Goal: Navigation & Orientation: Find specific page/section

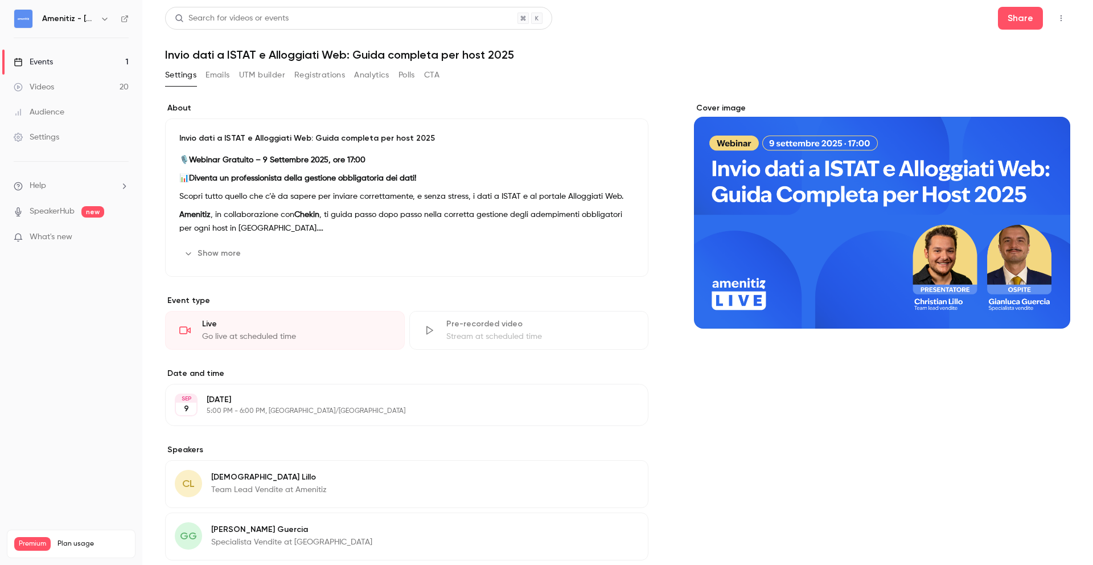
click at [100, 15] on icon "button" at bounding box center [104, 18] width 9 height 9
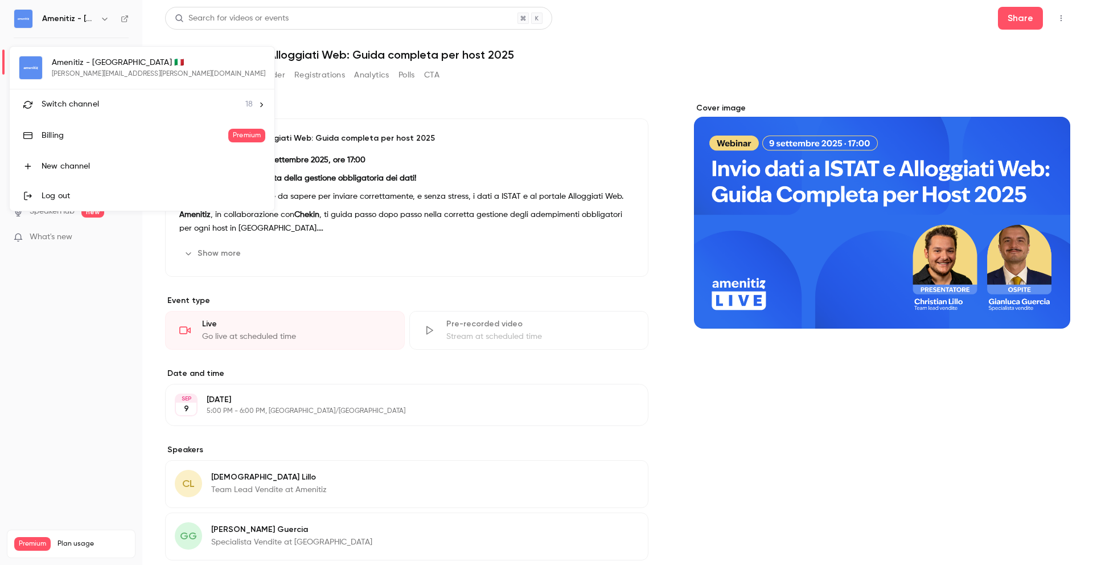
click at [134, 102] on div "Switch channel 18" at bounding box center [147, 104] width 211 height 12
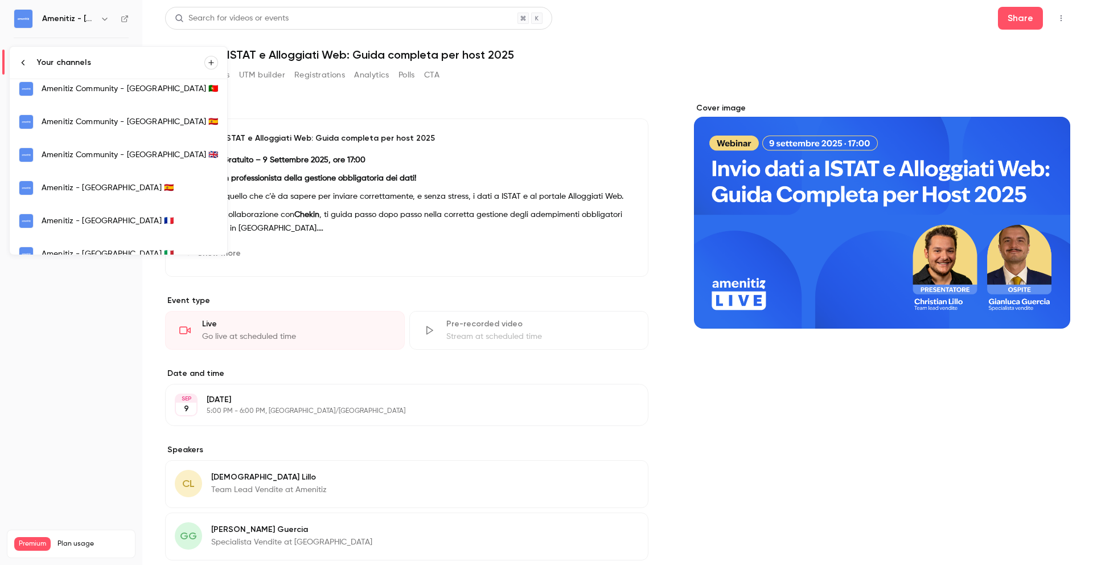
scroll to position [182, 0]
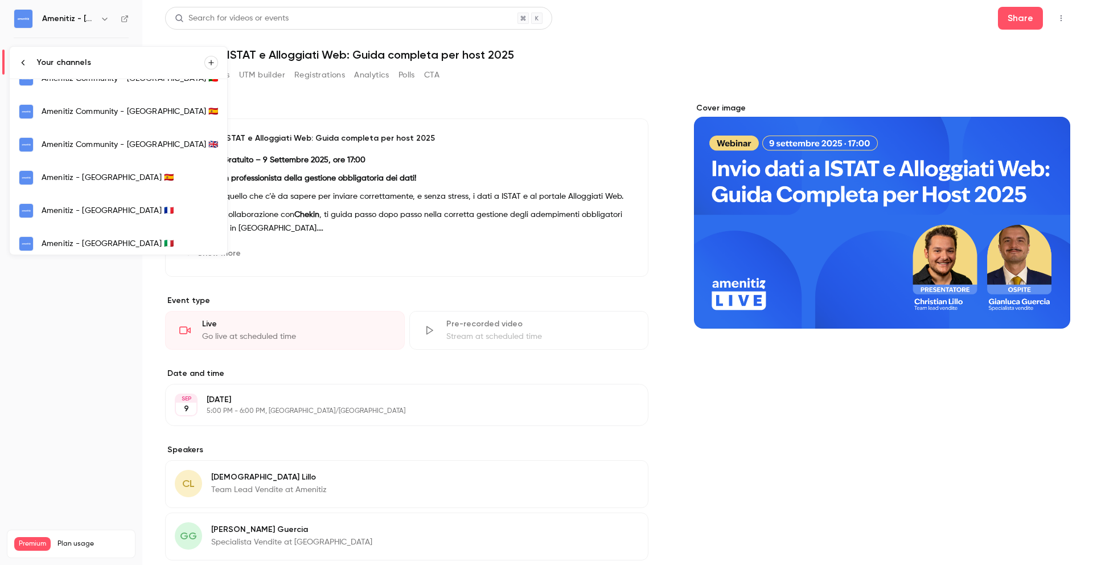
click at [106, 205] on div "Amenitiz - [GEOGRAPHIC_DATA] 🇫🇷" at bounding box center [130, 210] width 176 height 11
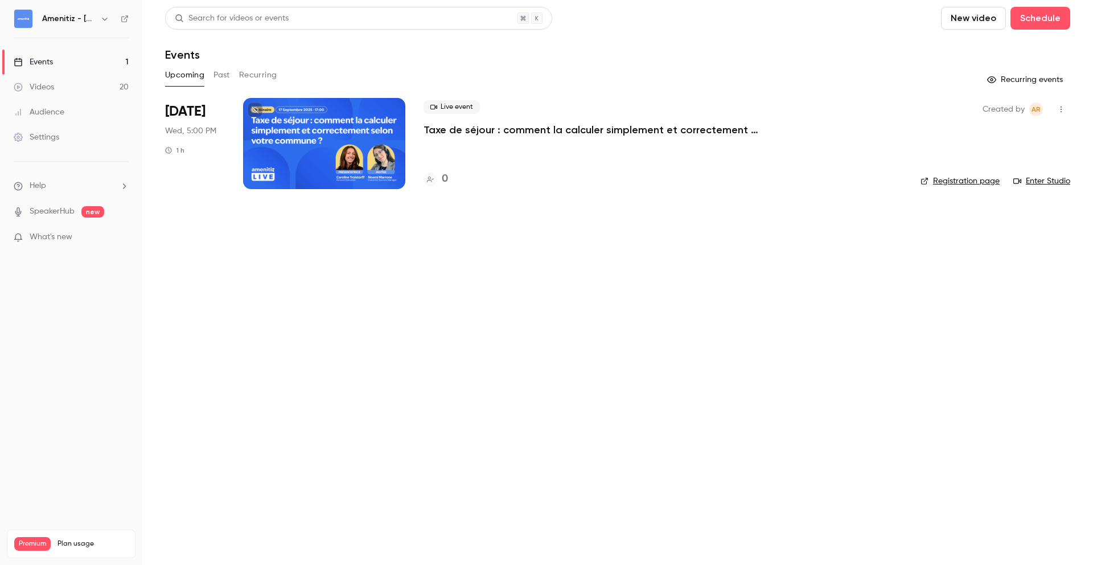
click at [277, 115] on div at bounding box center [324, 143] width 162 height 91
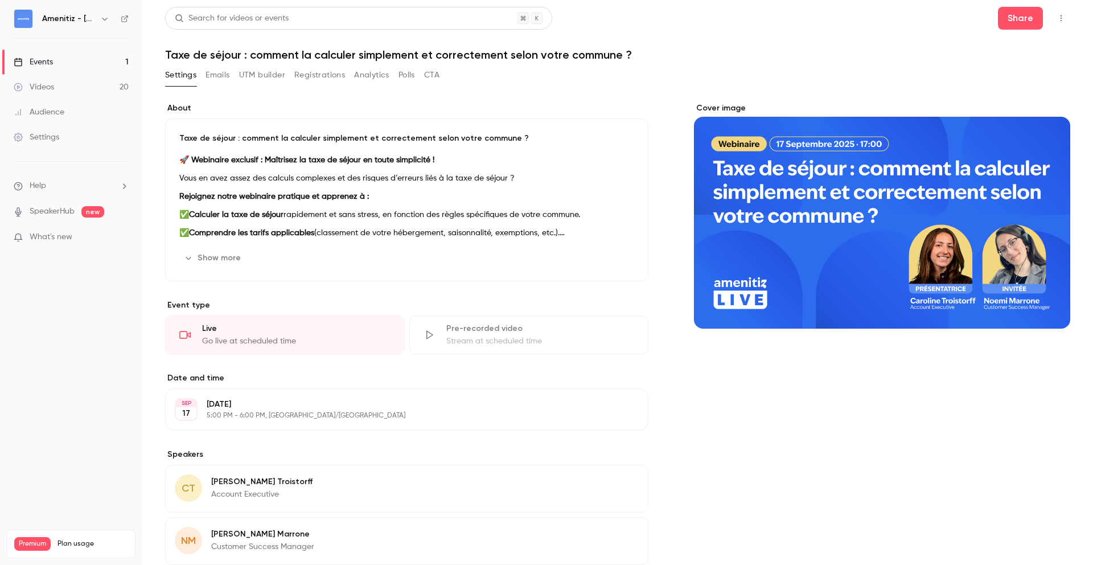
click at [100, 18] on icon "button" at bounding box center [104, 18] width 9 height 9
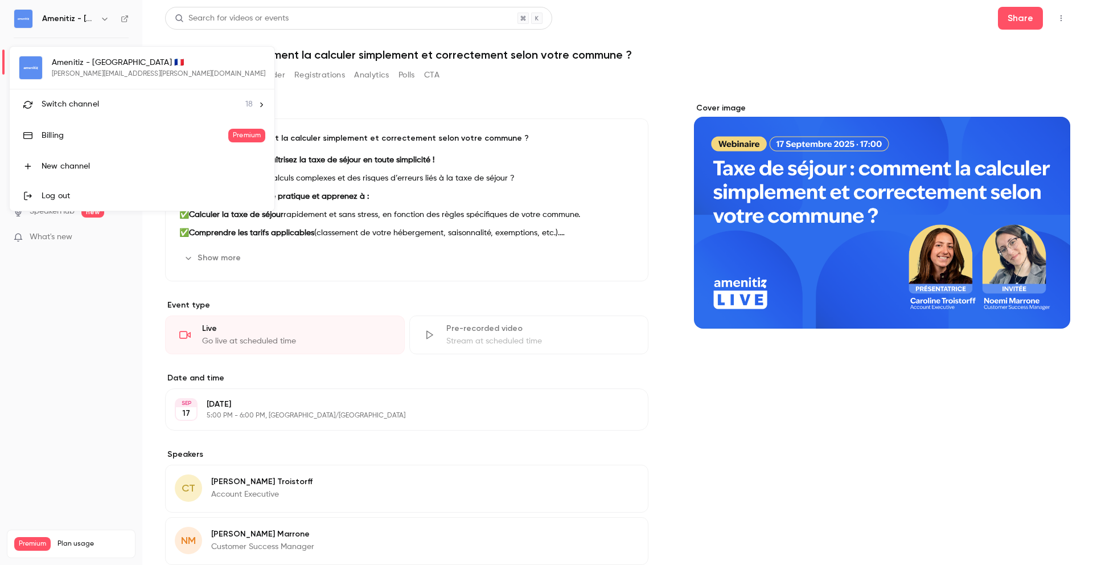
click at [532, 464] on div at bounding box center [546, 282] width 1093 height 565
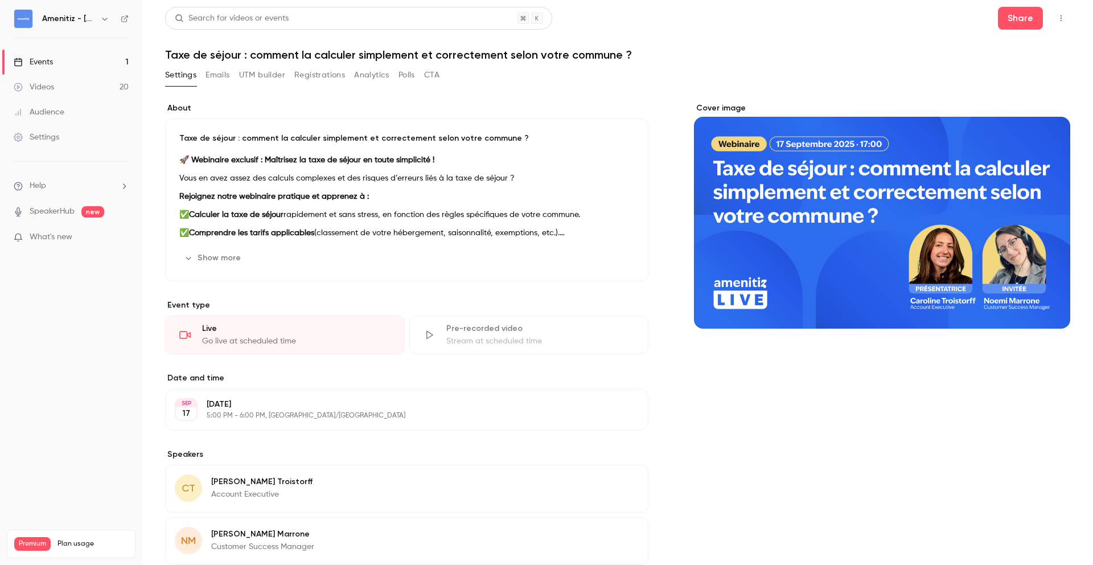
click at [101, 21] on icon "button" at bounding box center [104, 18] width 9 height 9
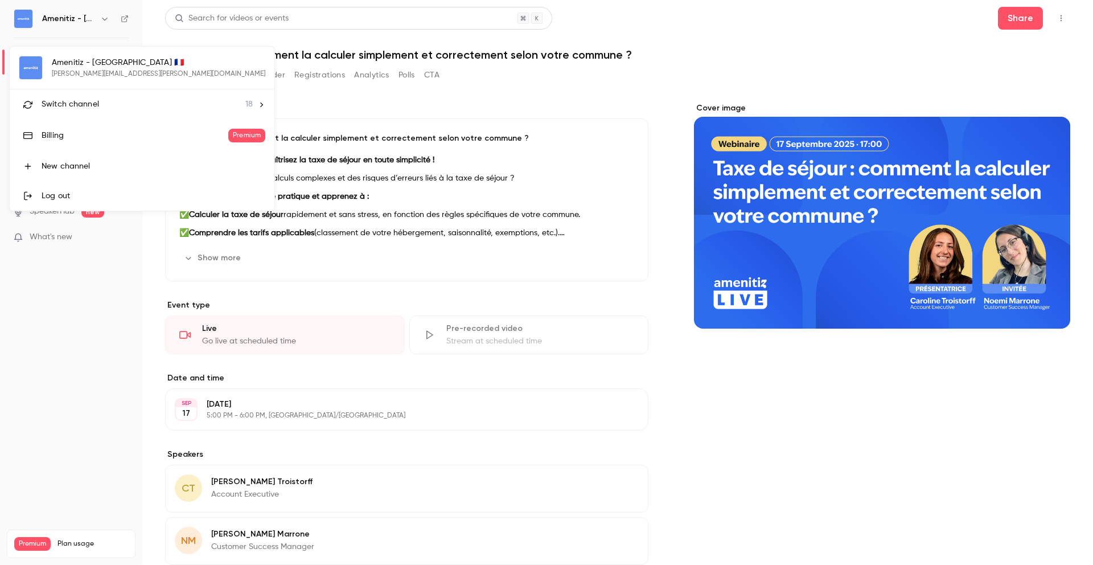
click at [138, 102] on div "Switch channel 18" at bounding box center [147, 104] width 211 height 12
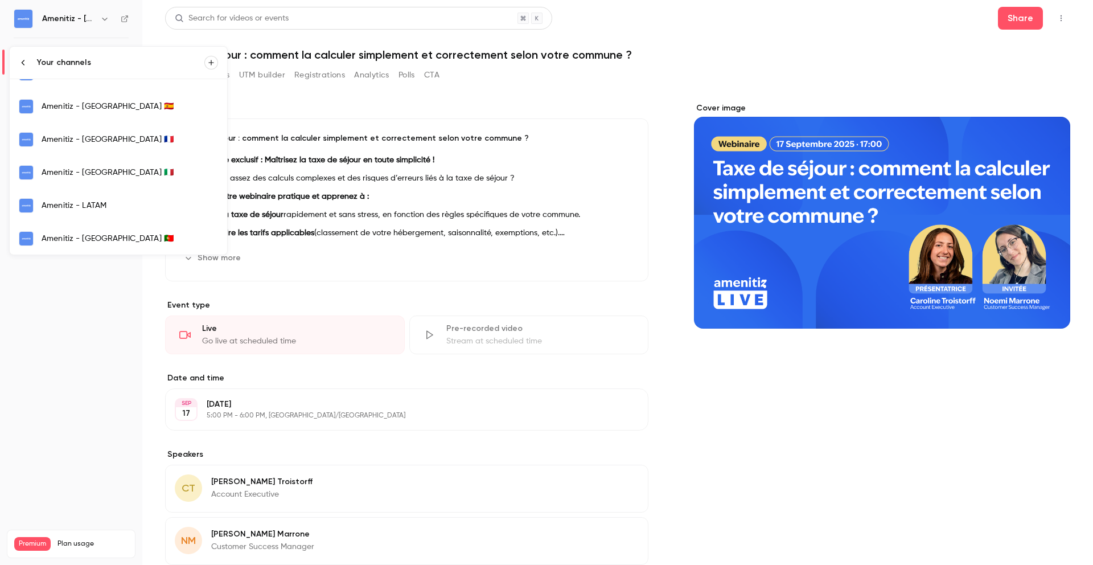
scroll to position [255, 0]
click at [123, 141] on div "Amenitiz - [GEOGRAPHIC_DATA] 🇫🇷" at bounding box center [130, 137] width 176 height 11
